Goal: Information Seeking & Learning: Learn about a topic

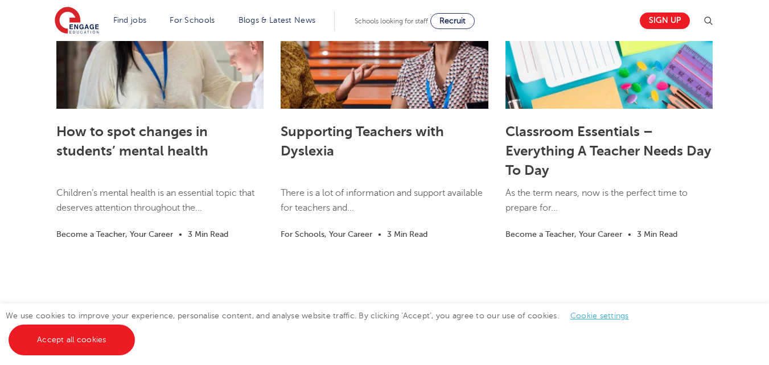
scroll to position [2175, 0]
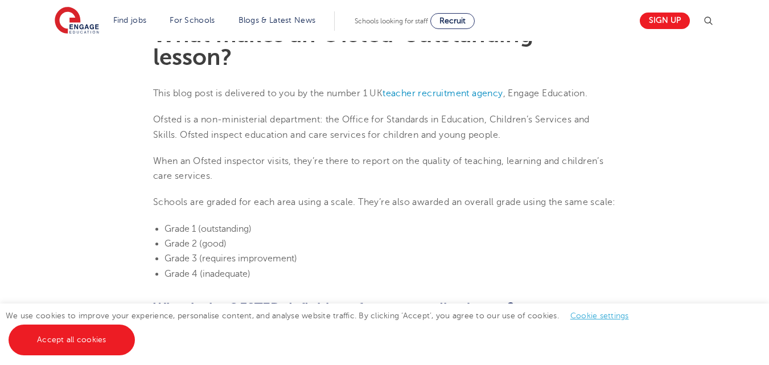
scroll to position [363, 0]
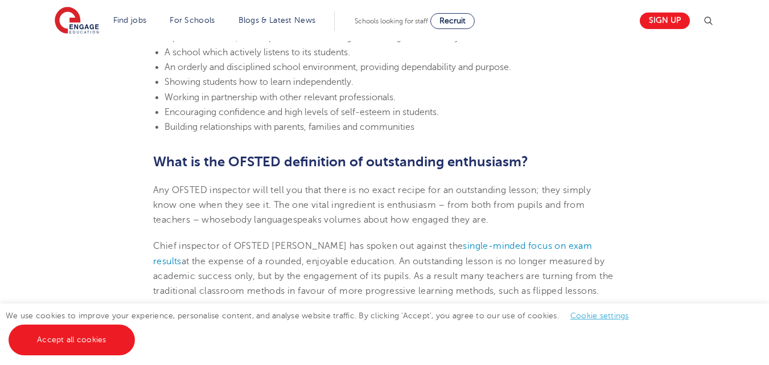
scroll to position [1625, 0]
